Goal: Book appointment/travel/reservation

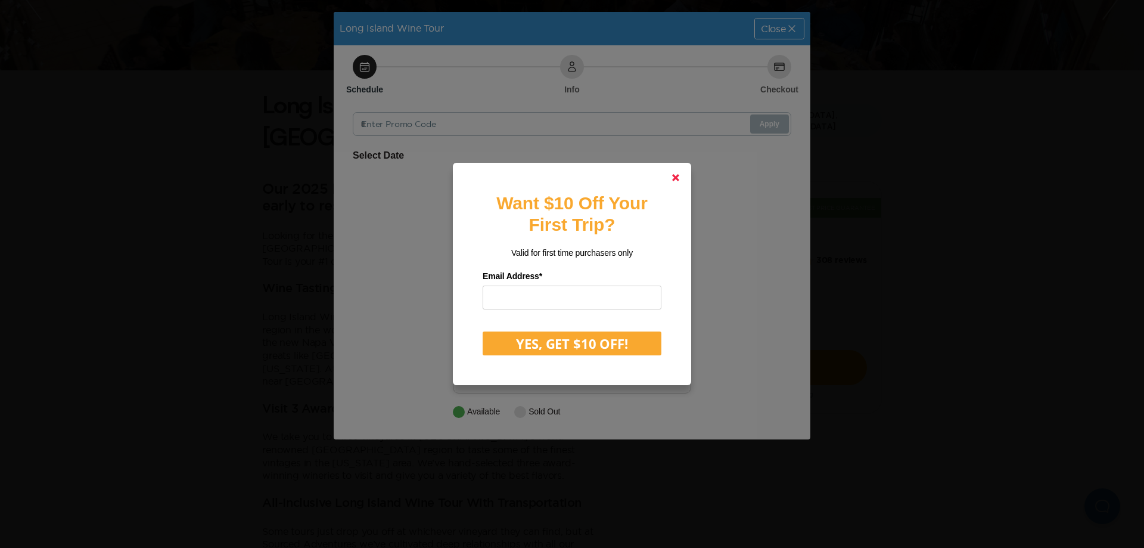
click at [682, 180] on link at bounding box center [676, 177] width 29 height 29
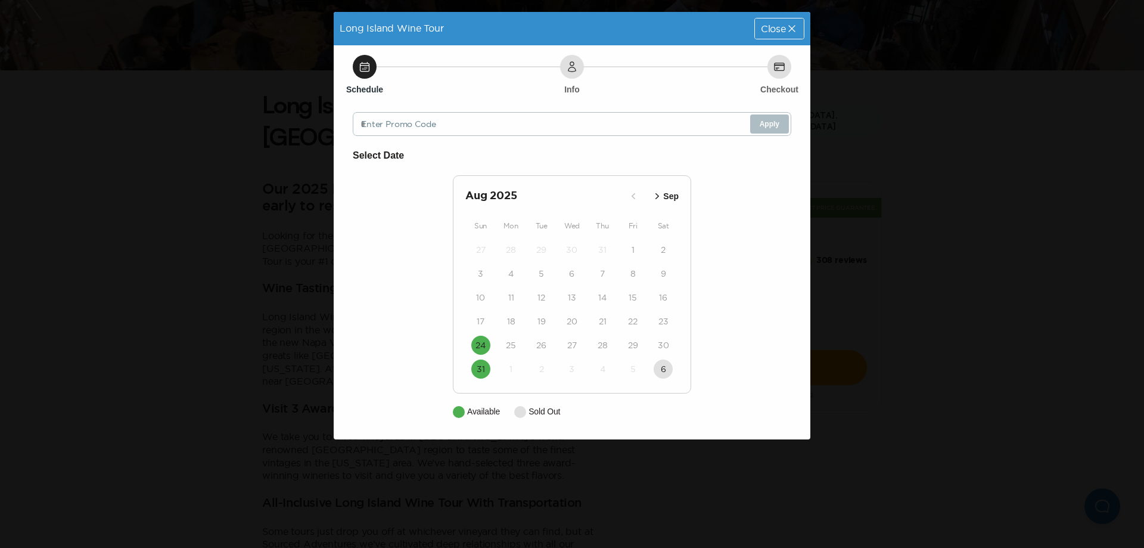
click at [654, 193] on icon "button" at bounding box center [657, 196] width 12 height 12
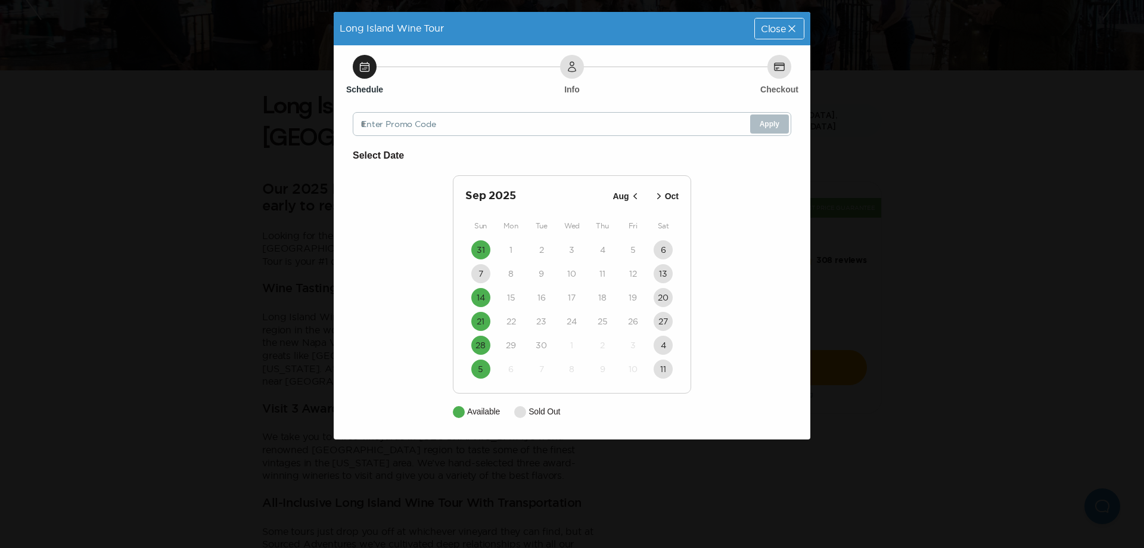
click at [637, 192] on icon "button" at bounding box center [635, 196] width 12 height 12
click at [656, 198] on icon "button" at bounding box center [658, 196] width 4 height 6
click at [656, 198] on icon "button" at bounding box center [659, 196] width 12 height 12
click at [656, 198] on icon "button" at bounding box center [658, 196] width 4 height 6
click at [656, 198] on button "Oct" at bounding box center [642, 197] width 33 height 20
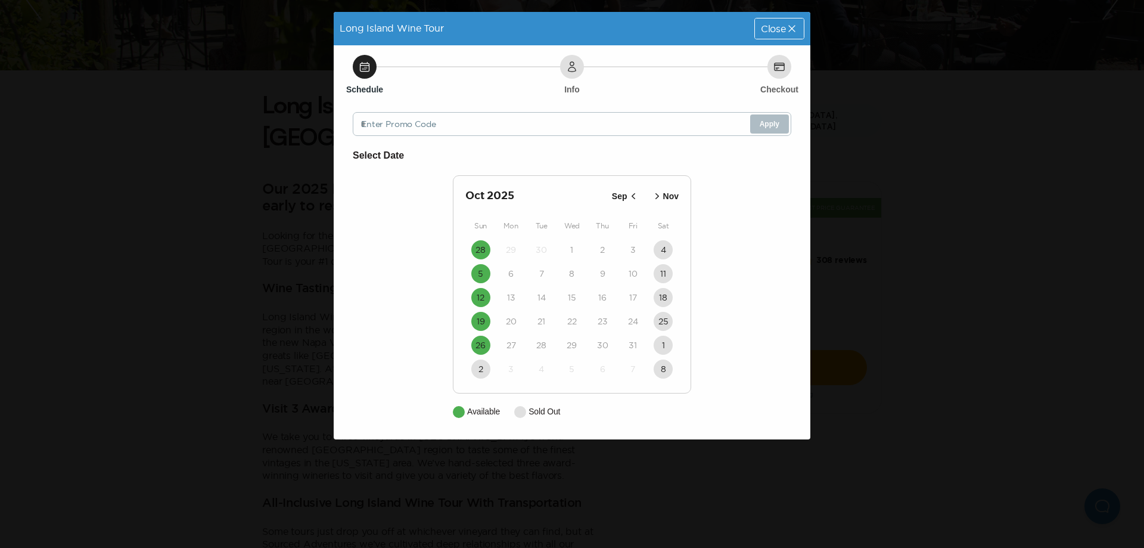
click at [657, 194] on icon "button" at bounding box center [658, 196] width 4 height 6
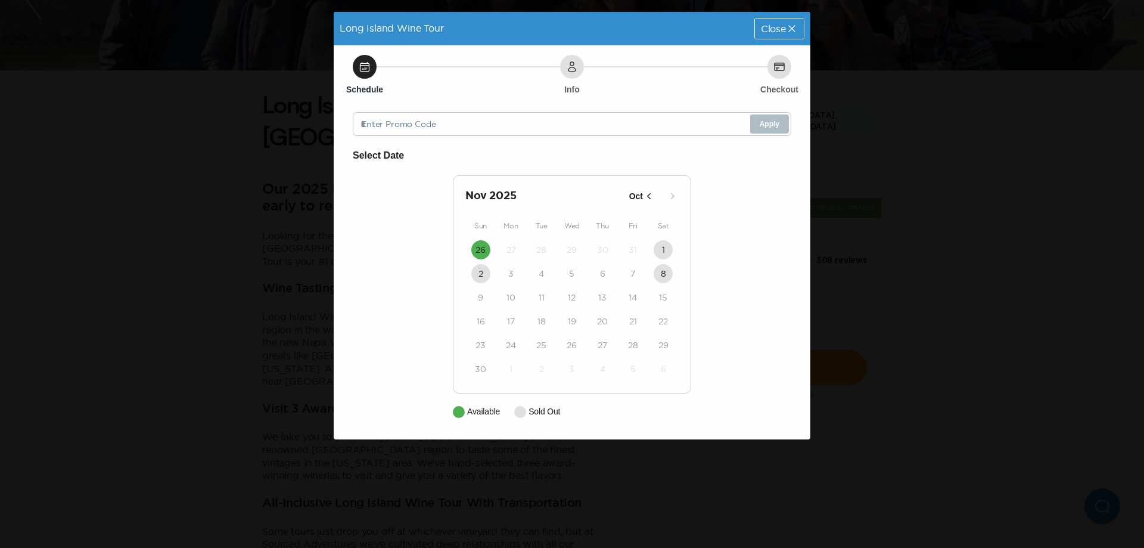
click at [655, 192] on button "Oct" at bounding box center [642, 197] width 33 height 20
click at [655, 192] on icon "button" at bounding box center [657, 196] width 12 height 12
click at [651, 194] on icon "button" at bounding box center [649, 196] width 12 height 12
click at [637, 194] on icon "button" at bounding box center [634, 196] width 12 height 12
